Goal: Consume media (video, audio): Consume media (video, audio)

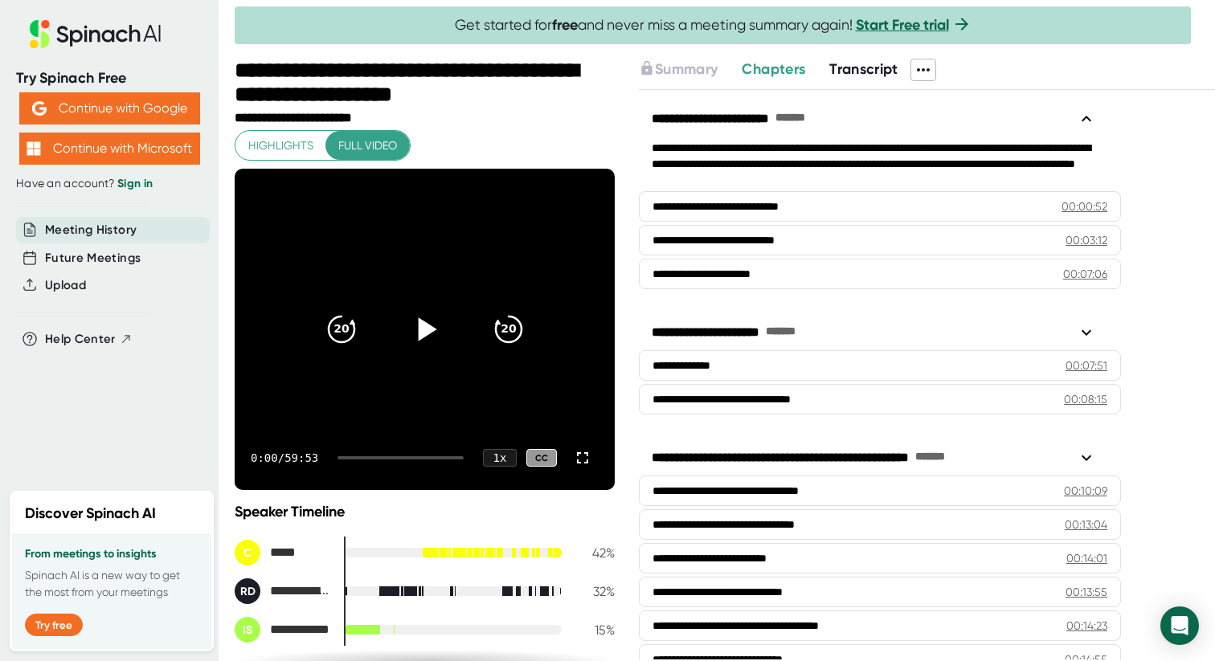
click at [420, 319] on icon at bounding box center [424, 329] width 40 height 40
click at [422, 325] on icon at bounding box center [425, 328] width 20 height 23
